Goal: Obtain resource: Obtain resource

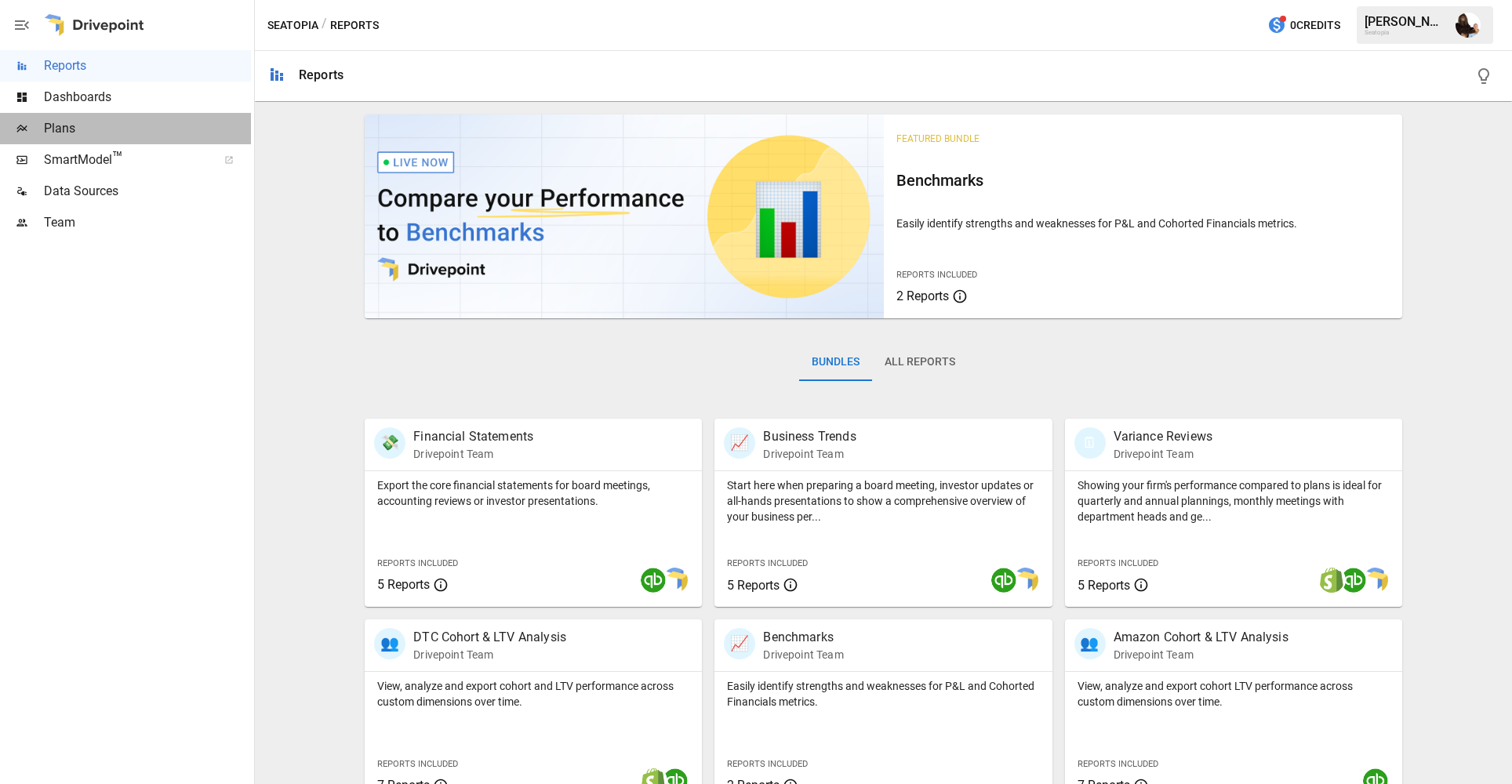
click at [74, 132] on span "Plans" at bounding box center [147, 129] width 207 height 19
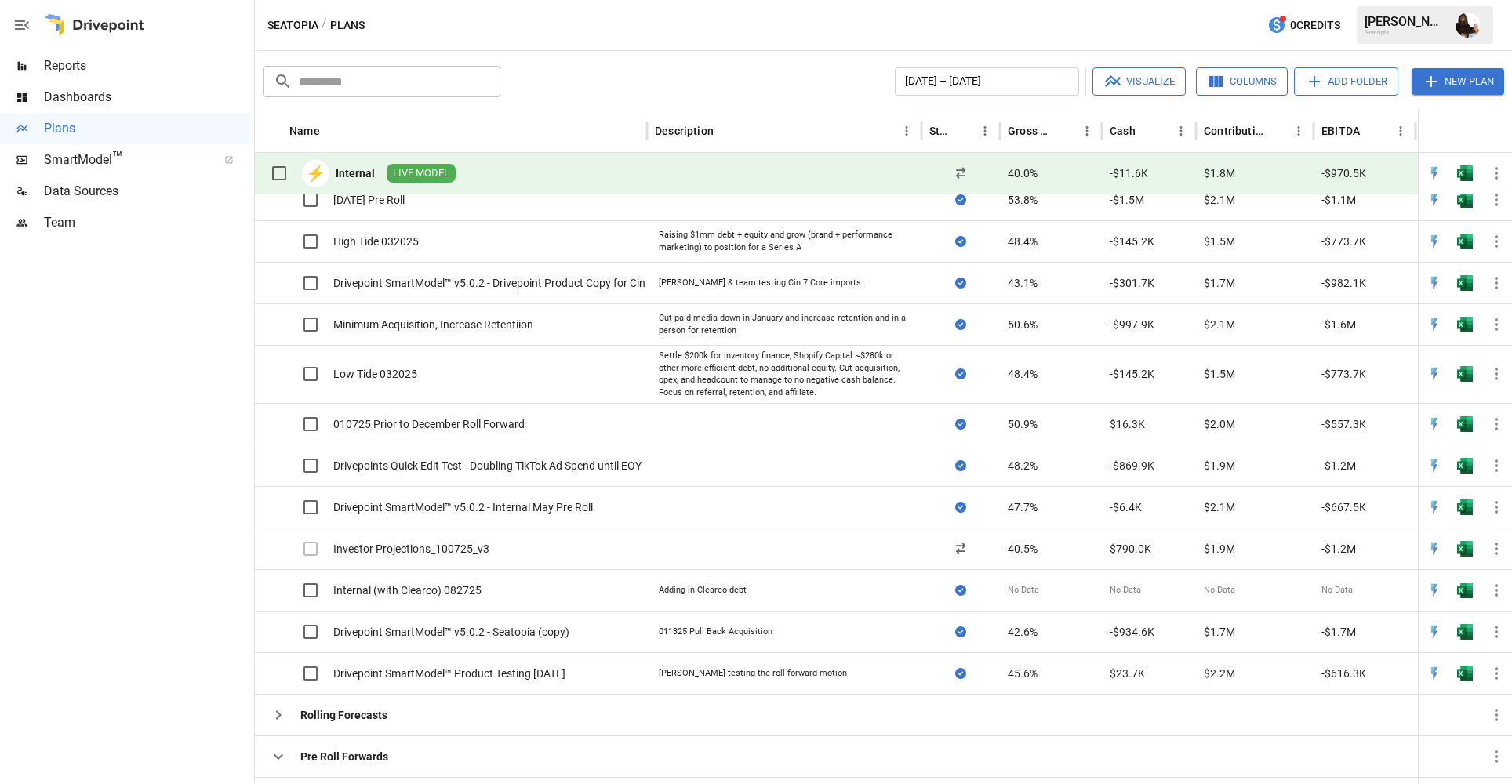
scroll to position [454, 0]
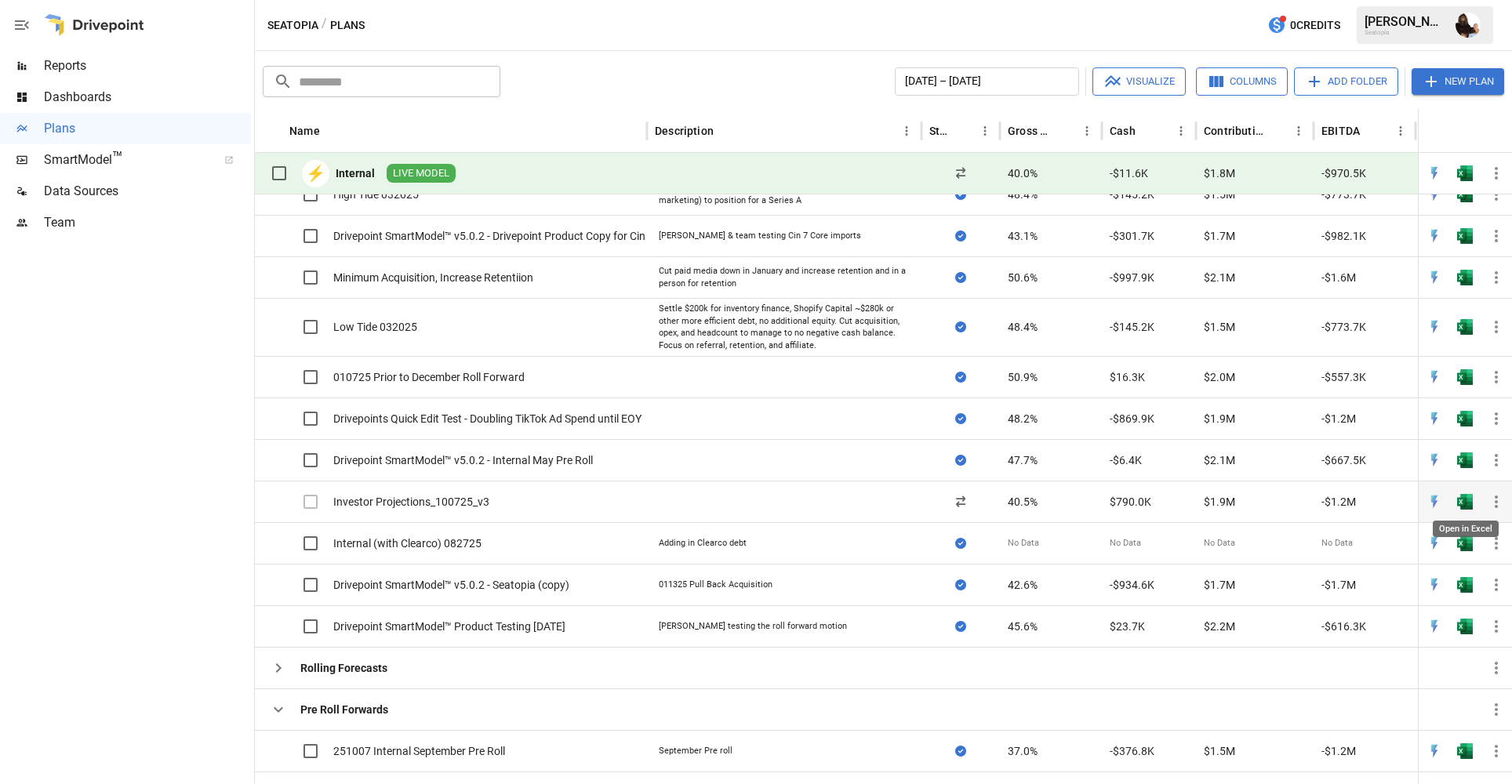
click at [1462, 500] on img "Open in Excel" at bounding box center [1465, 502] width 15 height 15
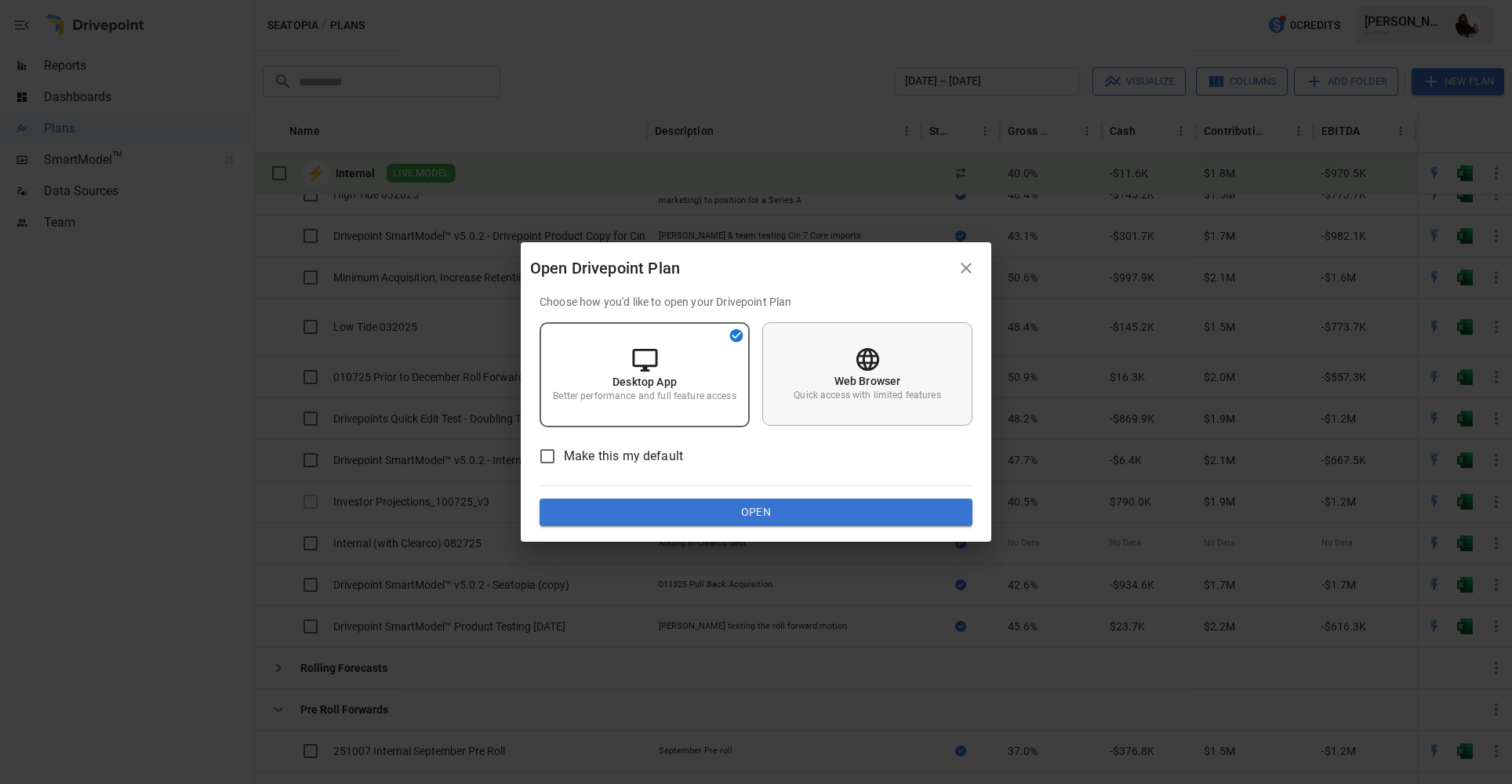
click at [886, 398] on p "Quick access with limited features" at bounding box center [867, 395] width 147 height 14
click at [762, 512] on button "Open" at bounding box center [756, 512] width 433 height 28
